Goal: Navigation & Orientation: Find specific page/section

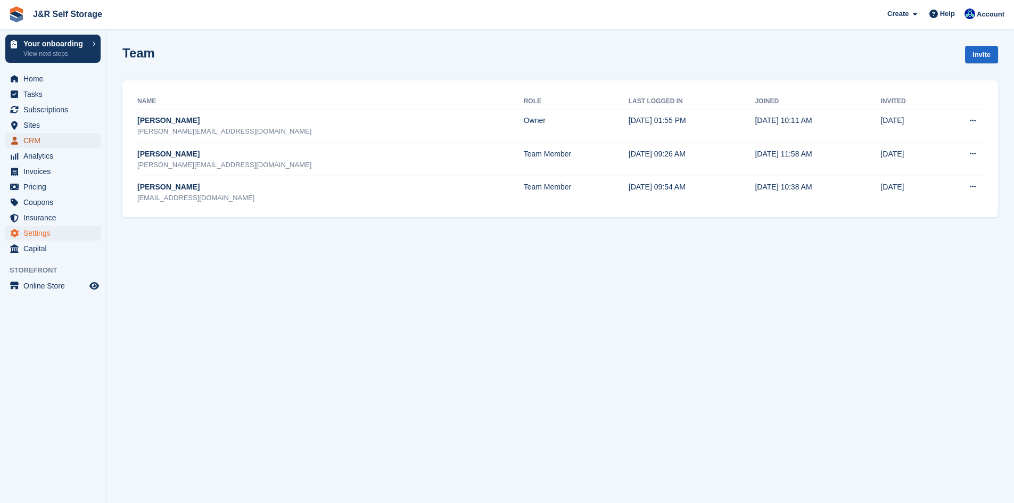
click at [32, 136] on span "CRM" at bounding box center [55, 140] width 64 height 15
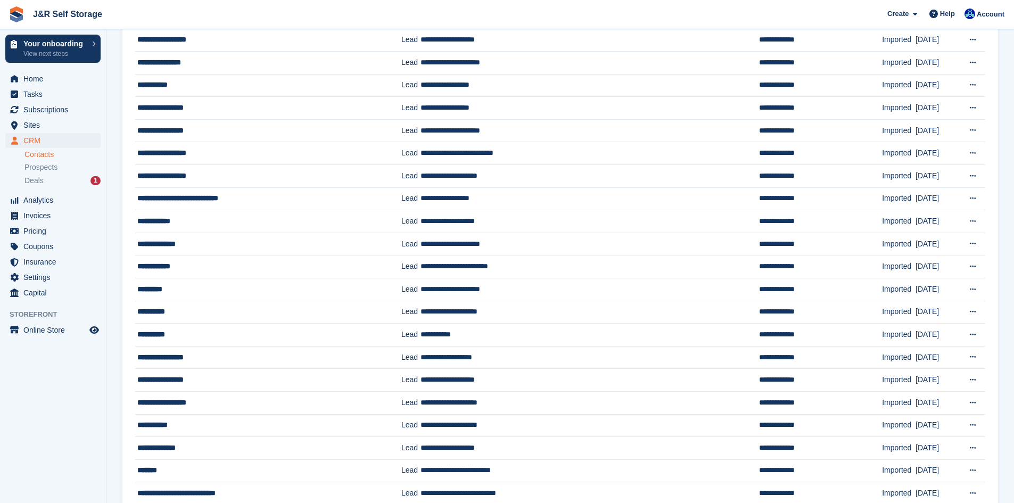
scroll to position [821, 0]
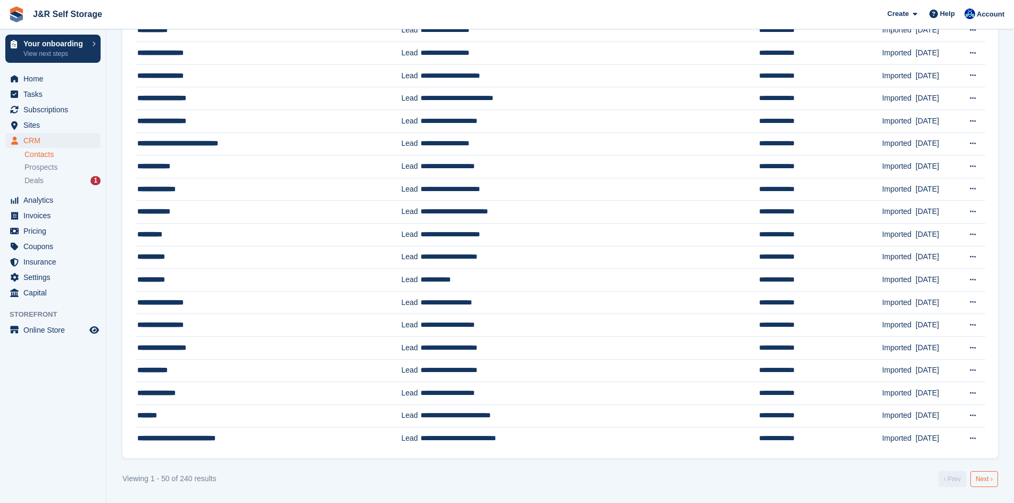
click at [982, 478] on link "Next ›" at bounding box center [984, 479] width 28 height 16
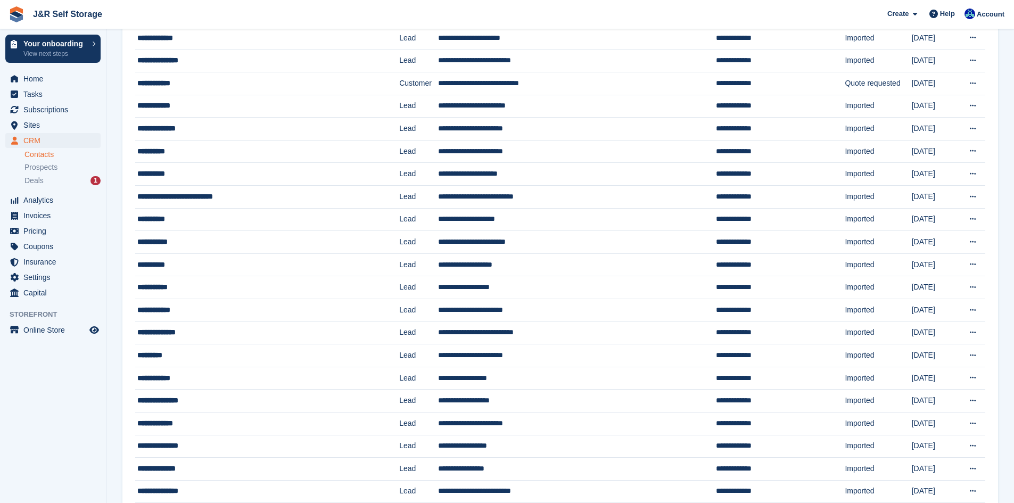
scroll to position [821, 0]
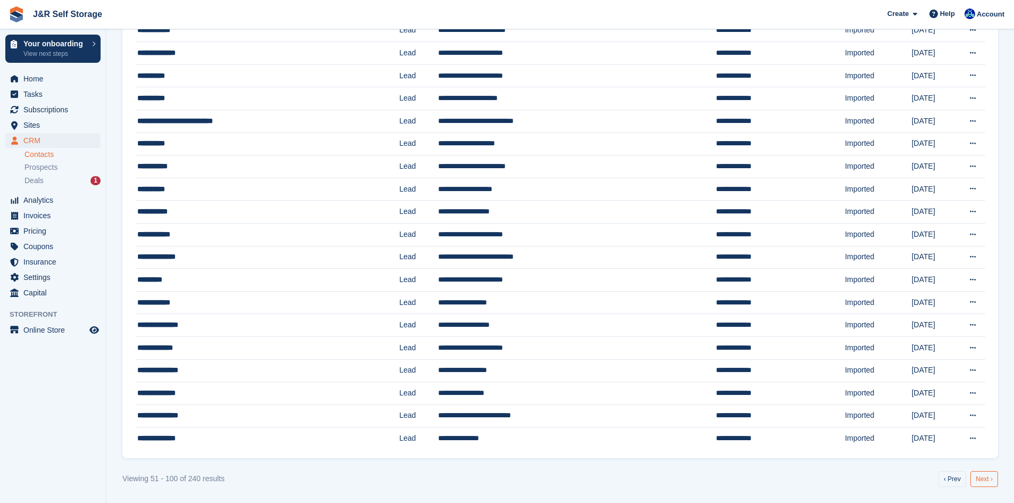
click at [980, 481] on link "Next ›" at bounding box center [984, 479] width 28 height 16
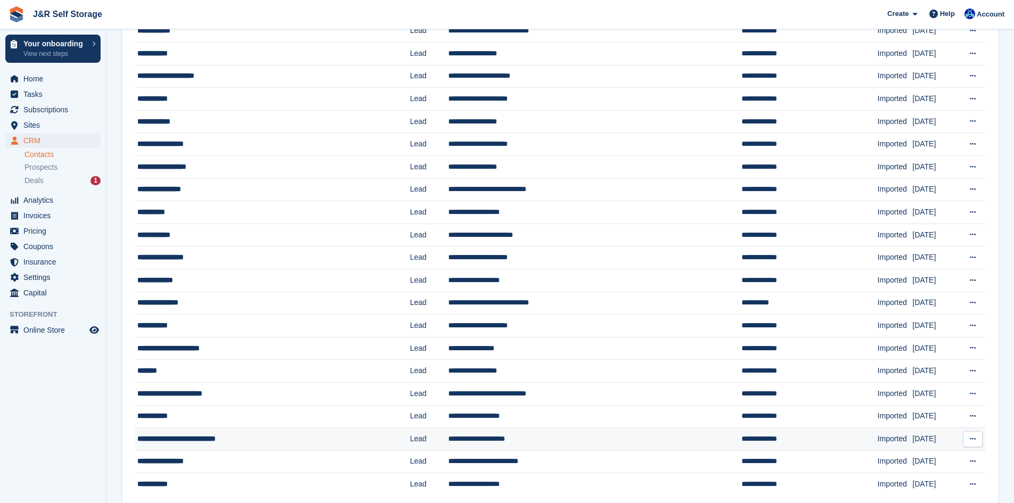
scroll to position [821, 0]
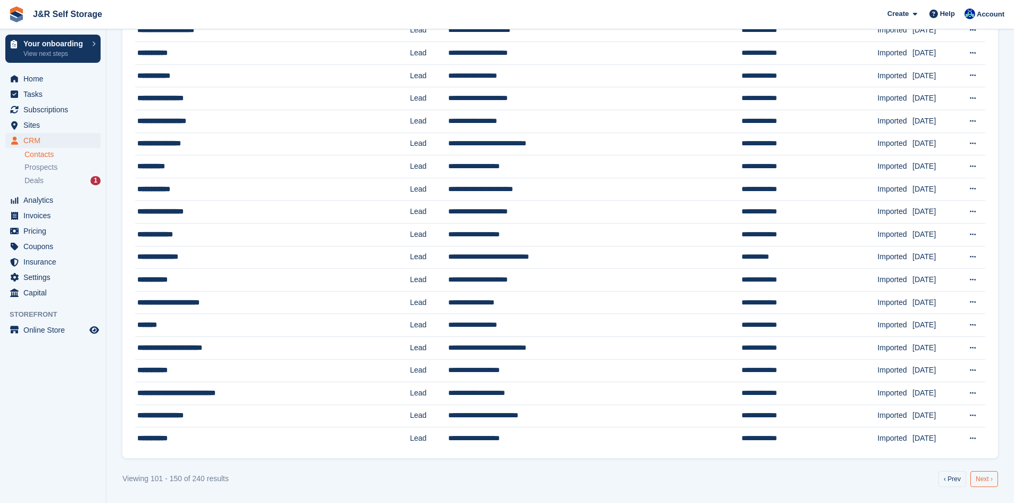
click at [984, 479] on link "Next ›" at bounding box center [984, 479] width 28 height 16
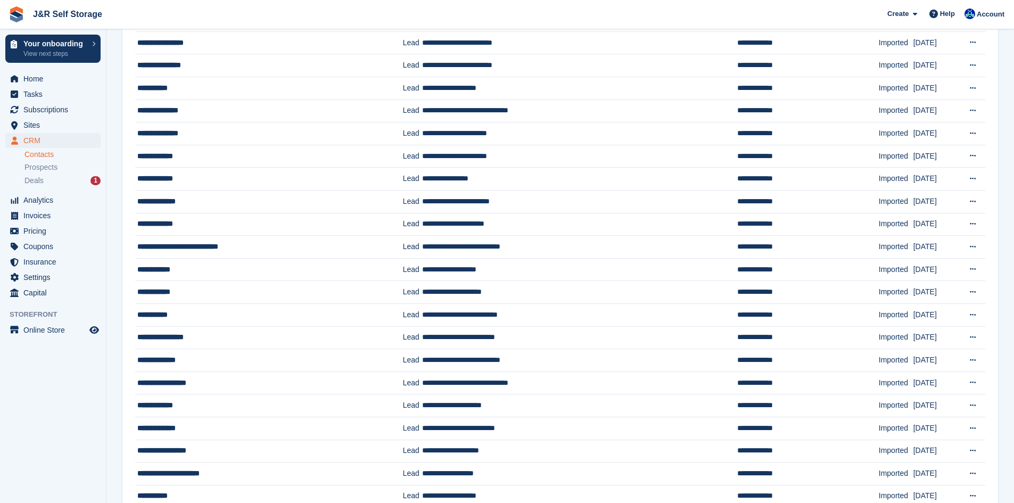
scroll to position [821, 0]
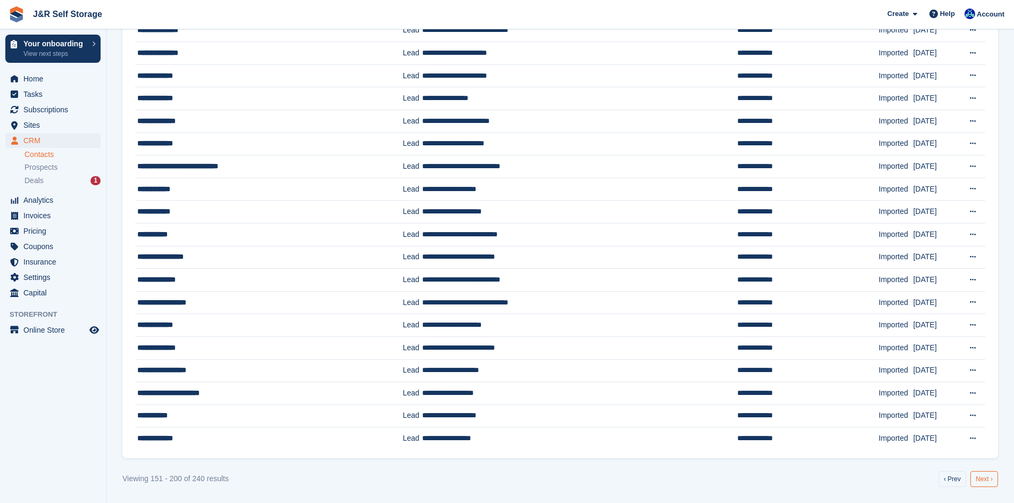
click at [981, 481] on link "Next ›" at bounding box center [984, 479] width 28 height 16
